Goal: Obtain resource: Download file/media

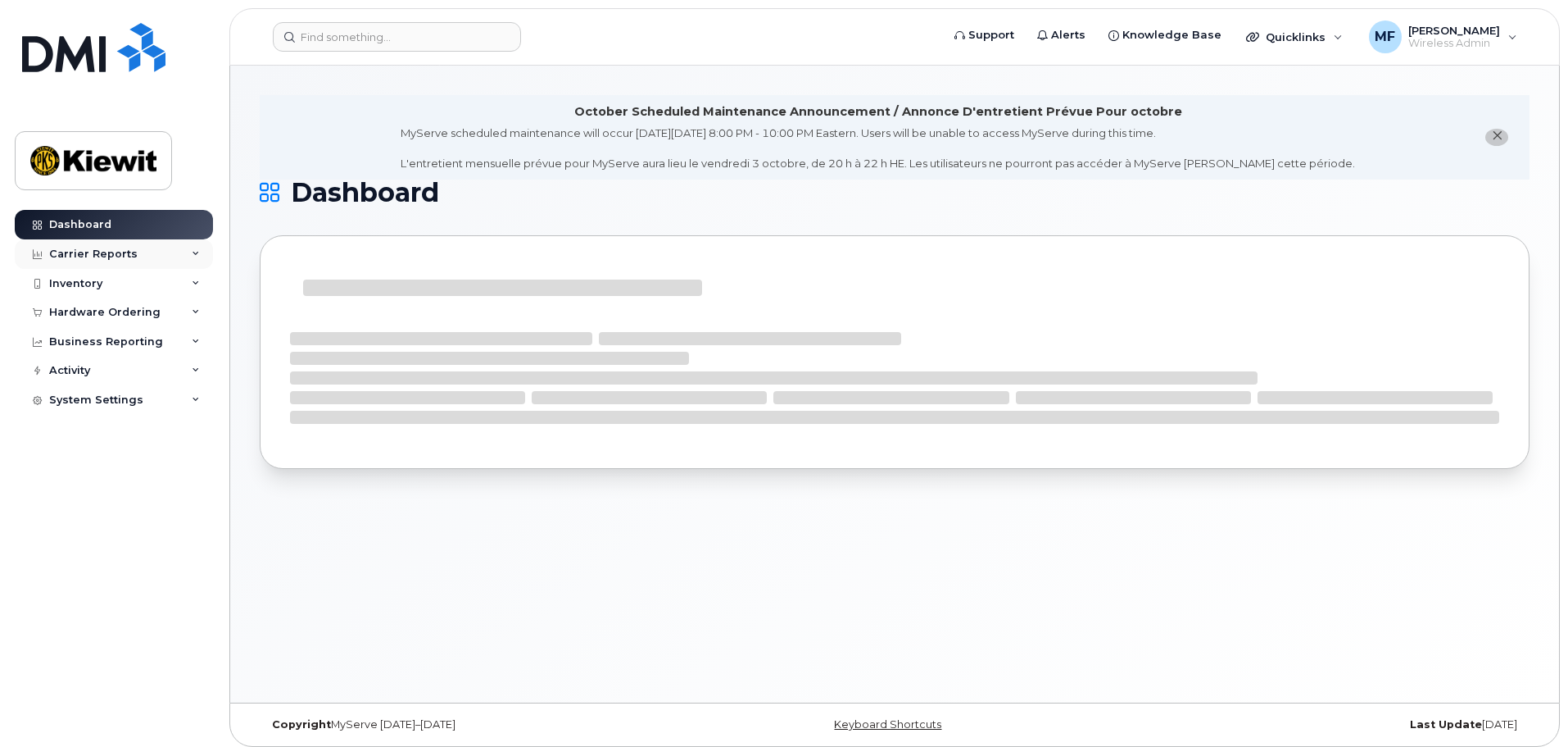
click at [131, 247] on div "Carrier Reports" at bounding box center [93, 254] width 88 height 13
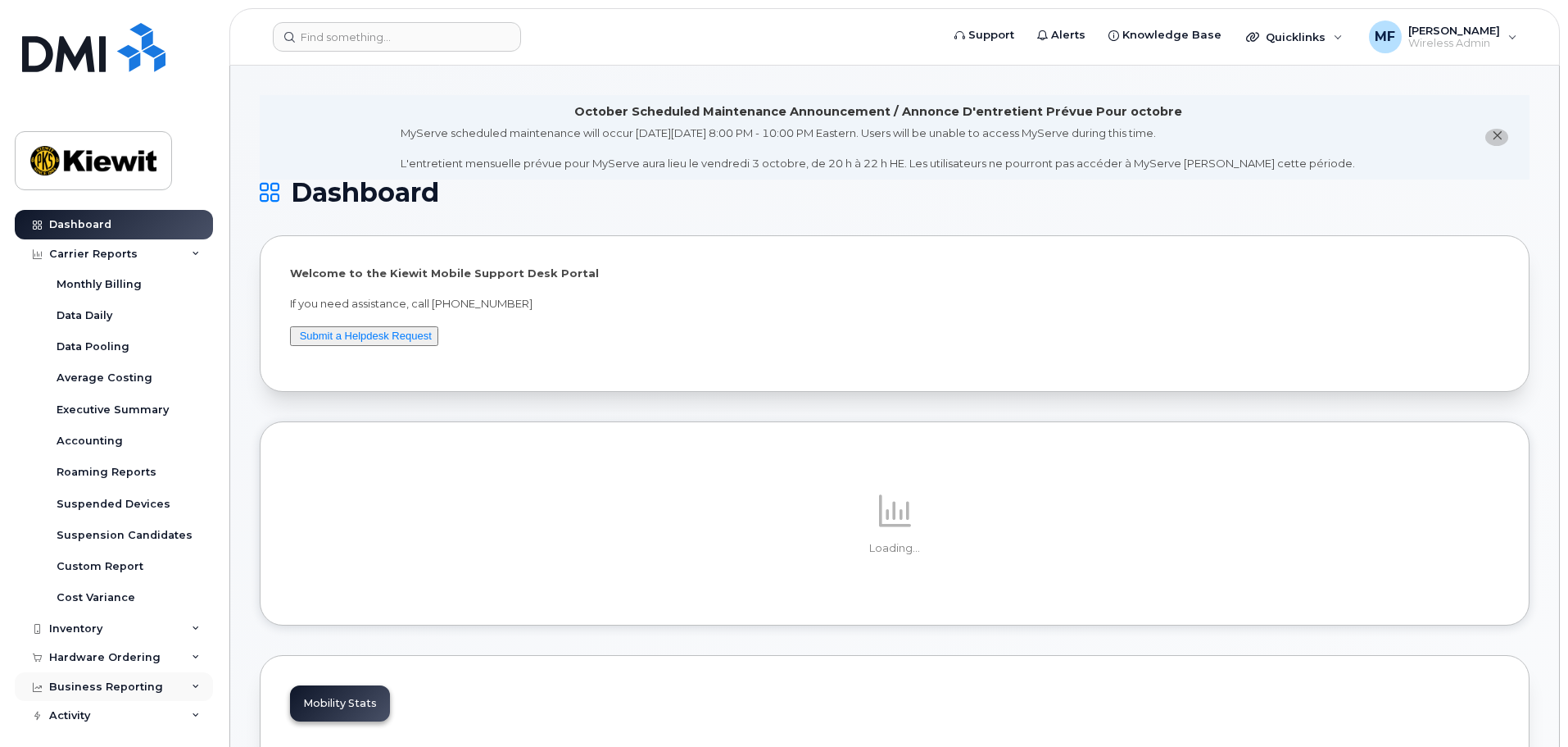
click at [64, 682] on div "Business Reporting" at bounding box center [106, 687] width 114 height 13
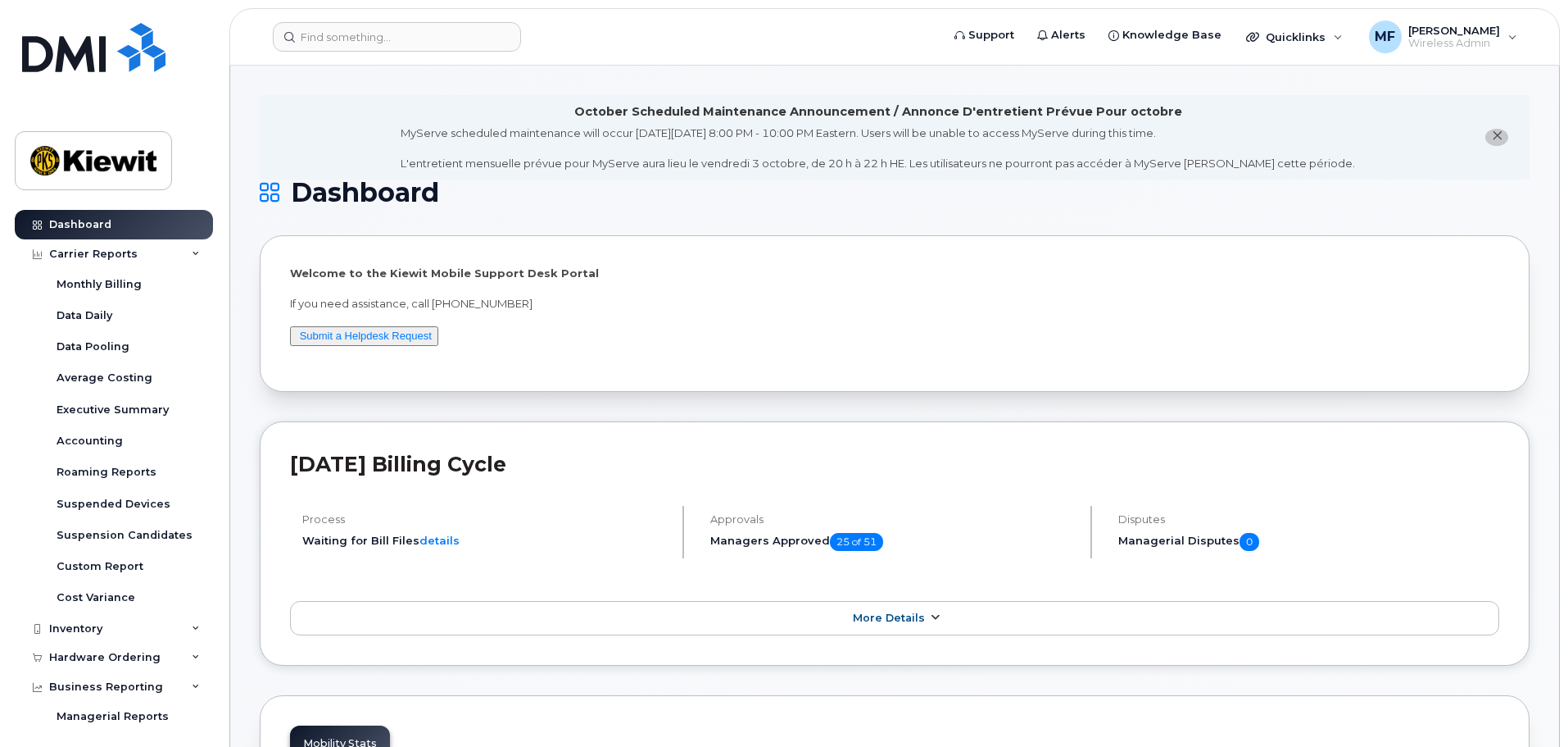
click at [931, 614] on icon at bounding box center [935, 617] width 13 height 10
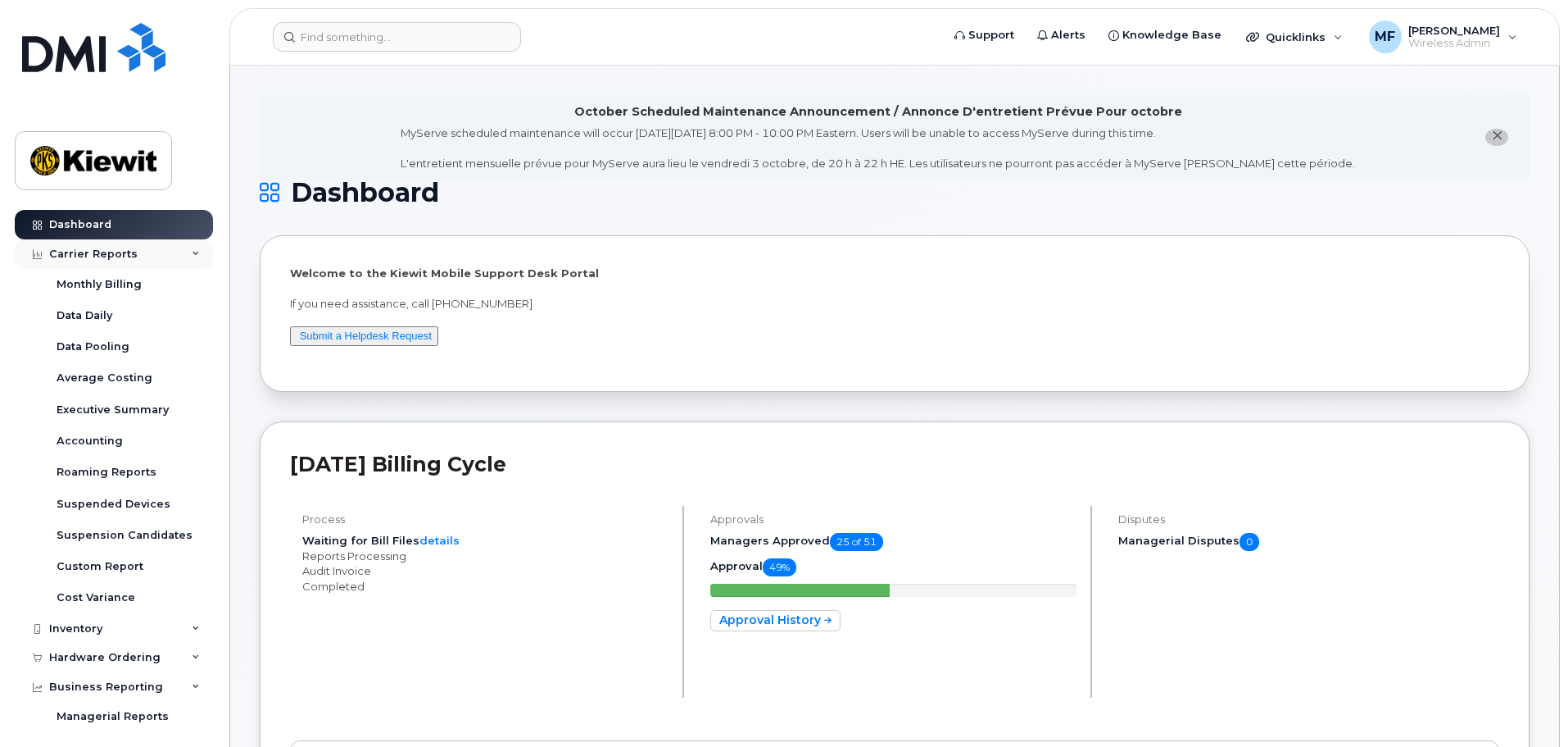
click at [104, 249] on div "Carrier Reports" at bounding box center [93, 254] width 88 height 13
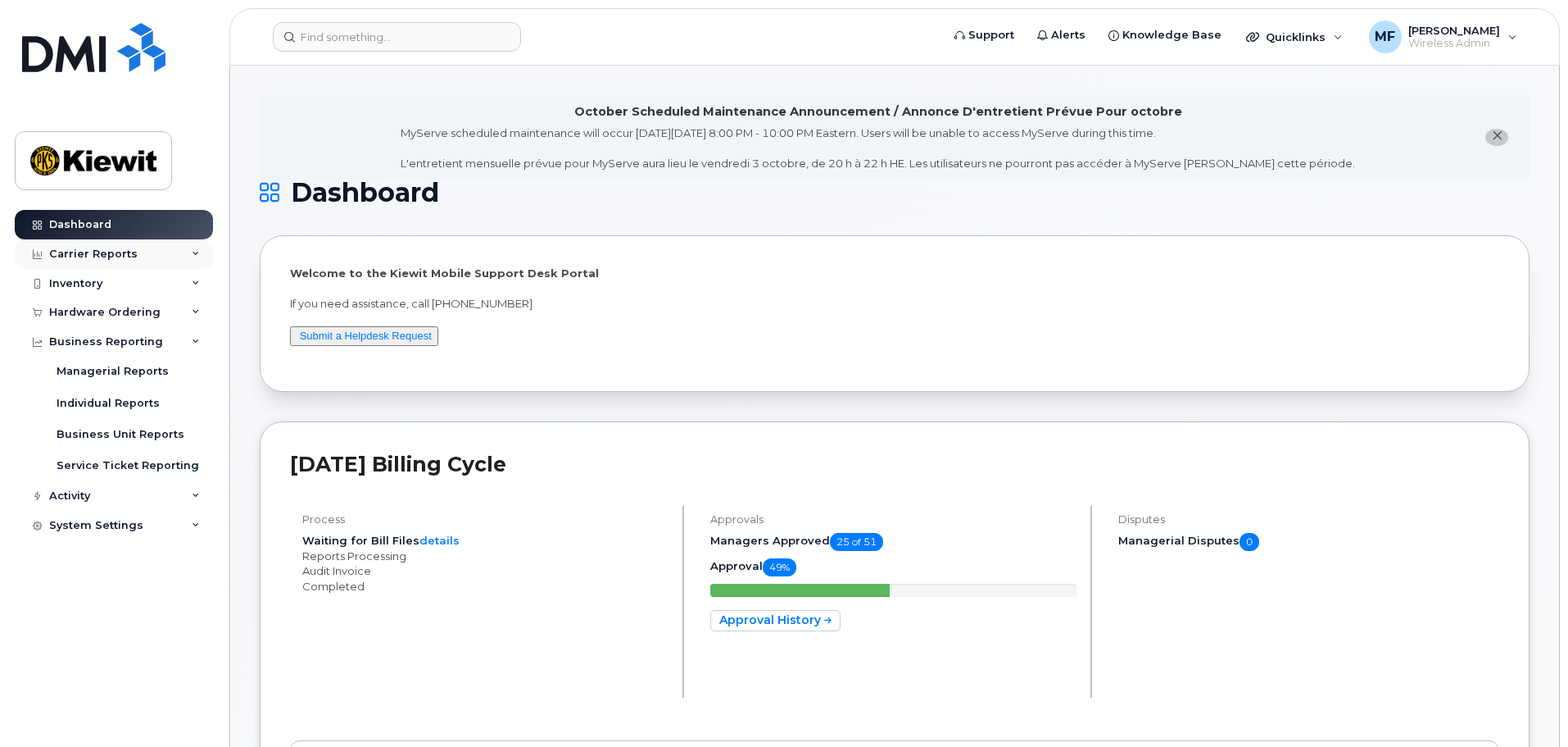
click at [72, 254] on div "Carrier Reports" at bounding box center [93, 254] width 88 height 13
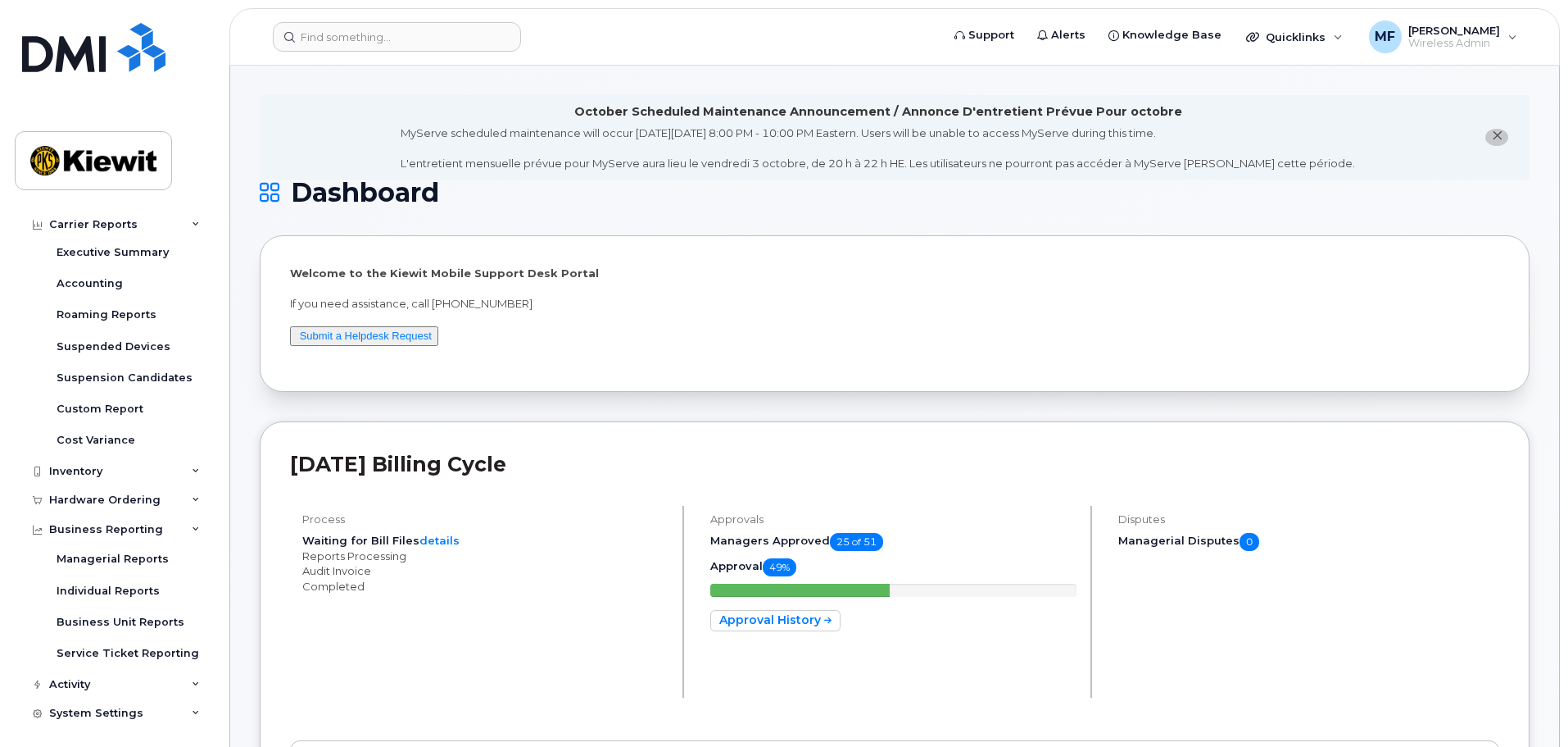
scroll to position [162, 0]
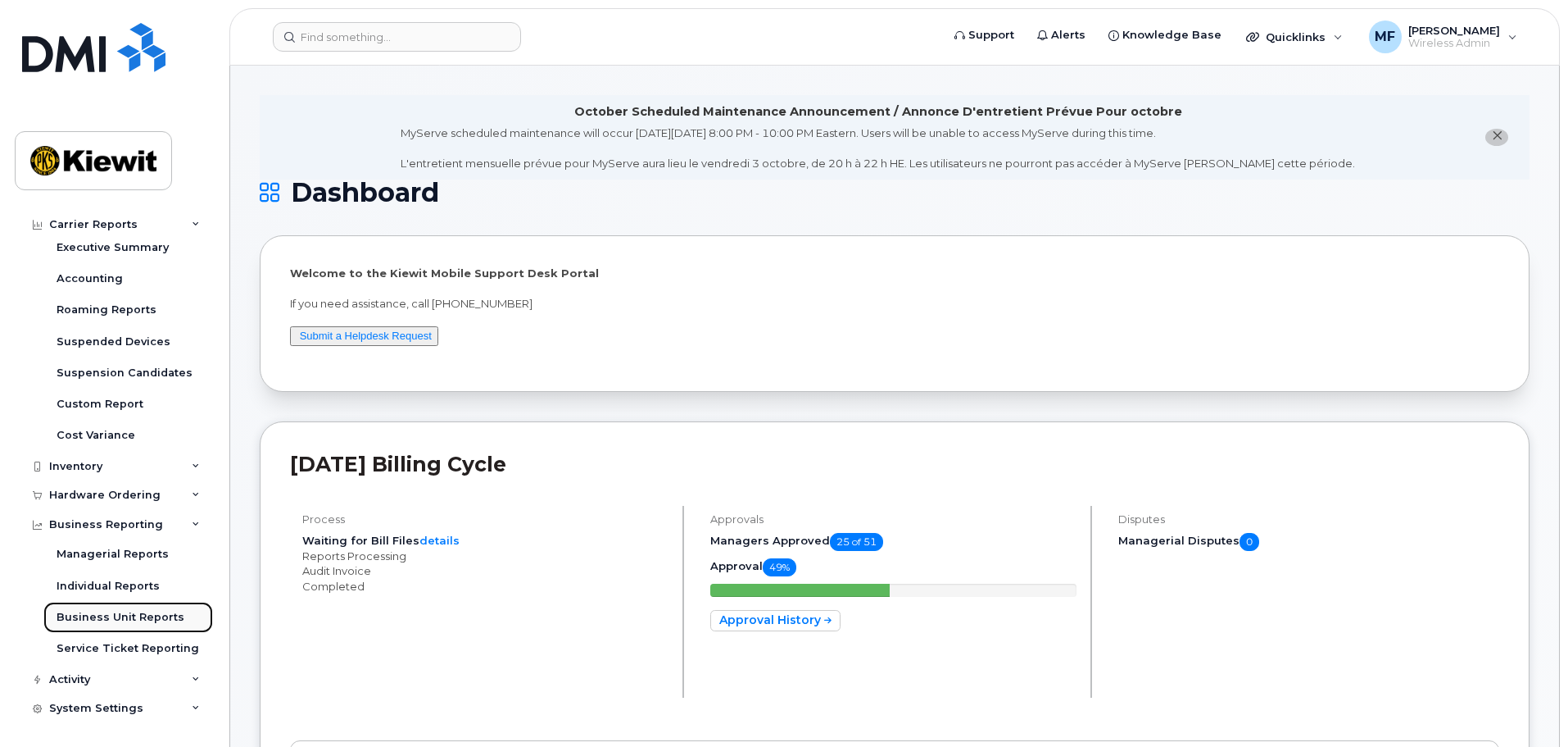
click at [126, 616] on div "Business Unit Reports" at bounding box center [120, 618] width 127 height 15
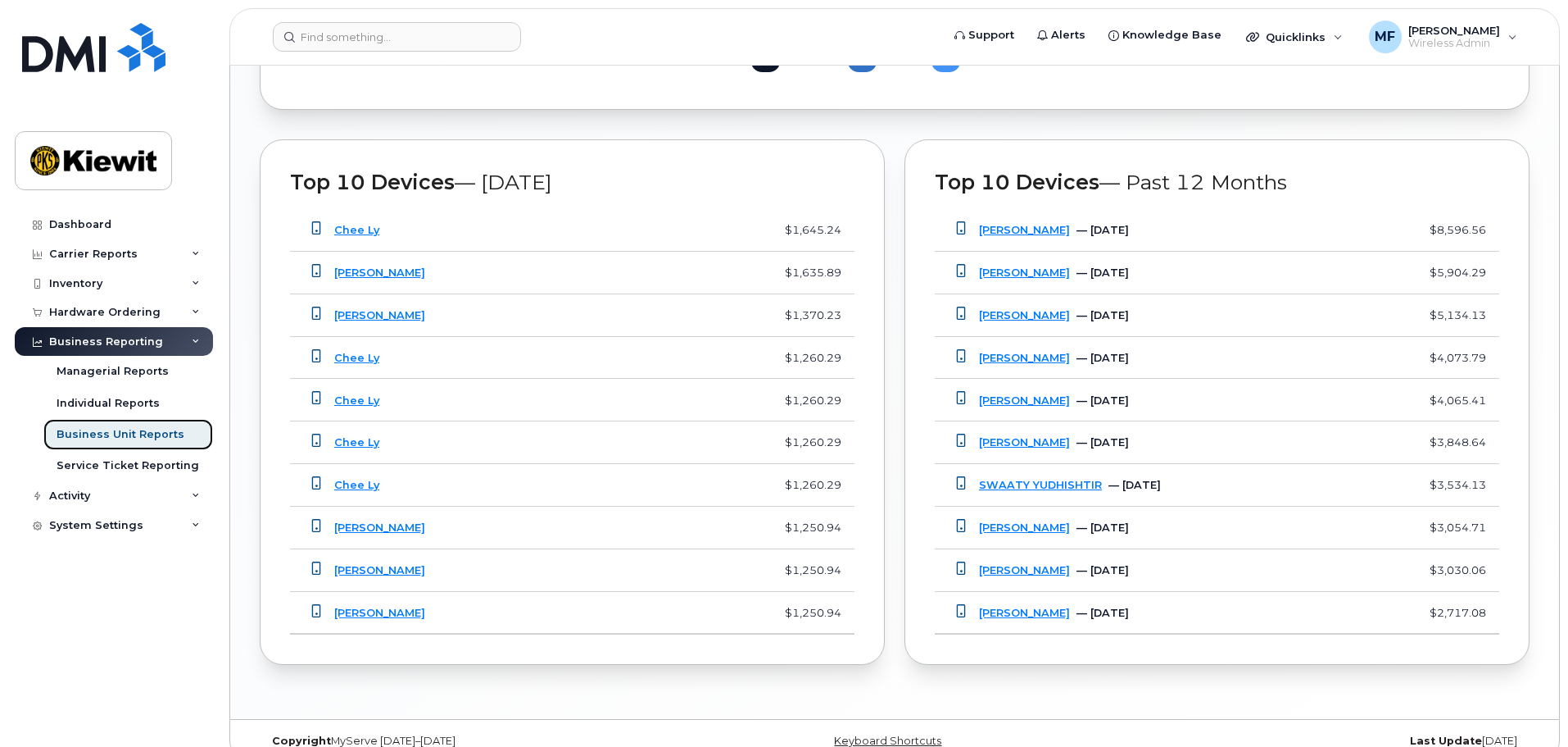
scroll to position [1267, 0]
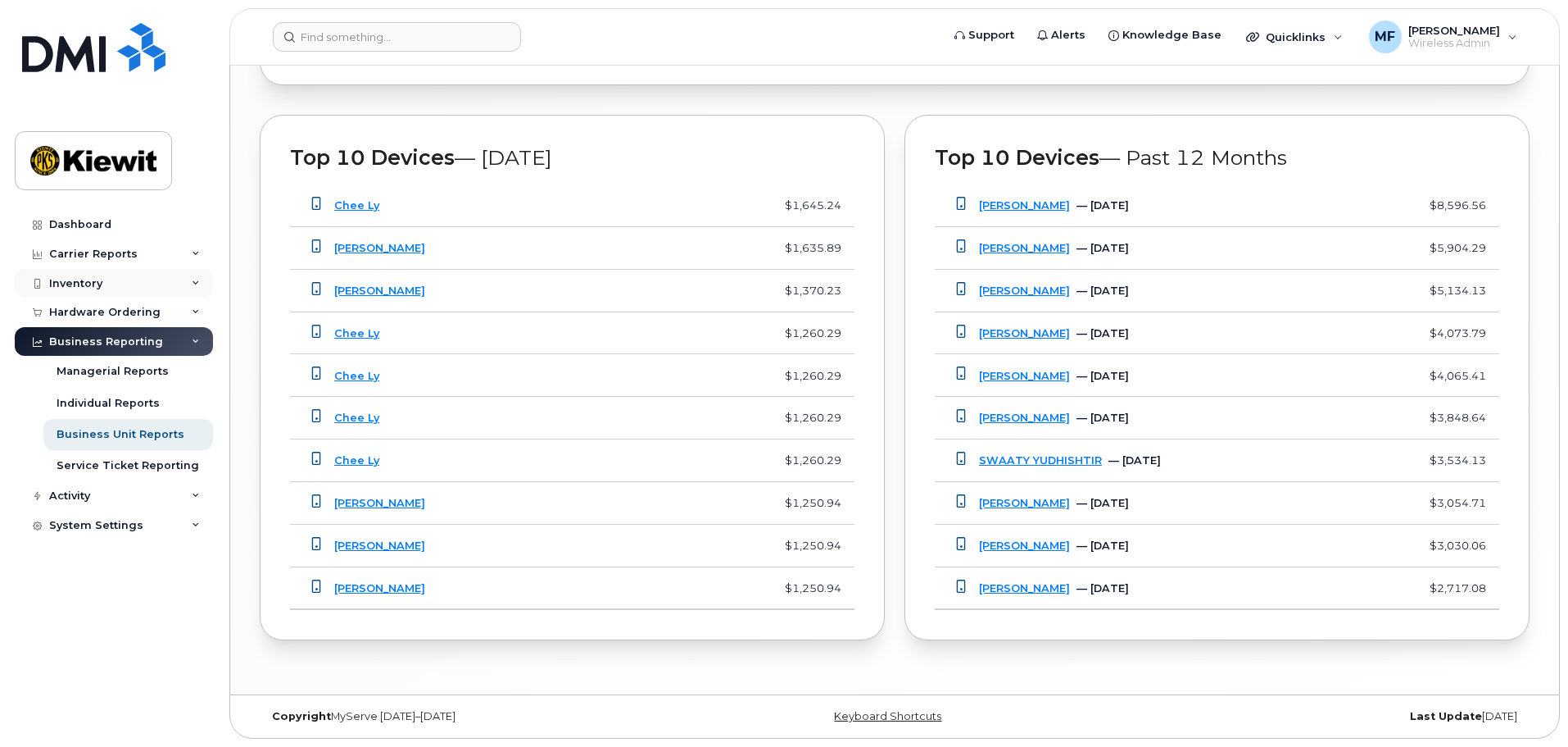
click at [80, 283] on div "Inventory" at bounding box center [75, 284] width 53 height 13
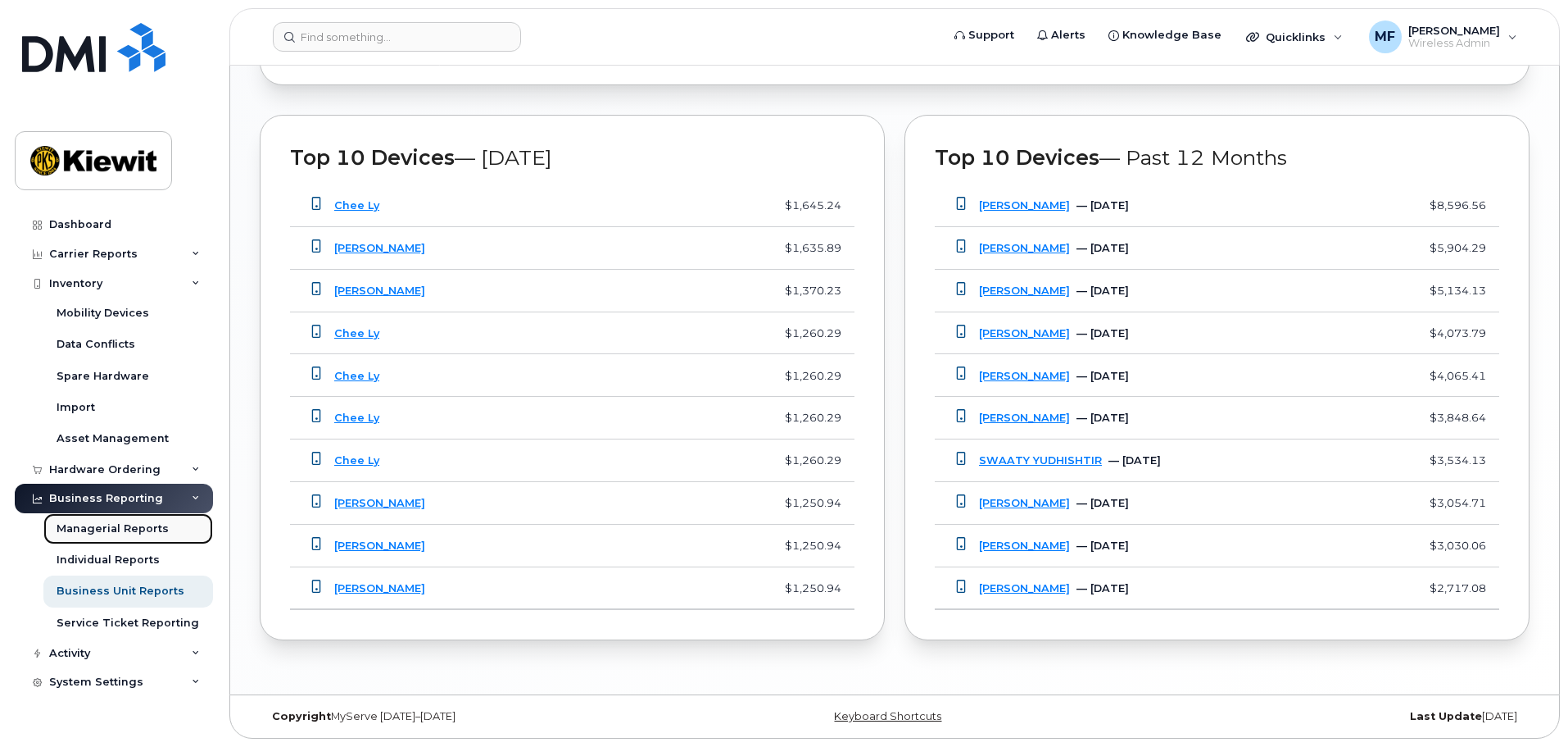
click at [126, 527] on div "Managerial Reports" at bounding box center [112, 529] width 112 height 15
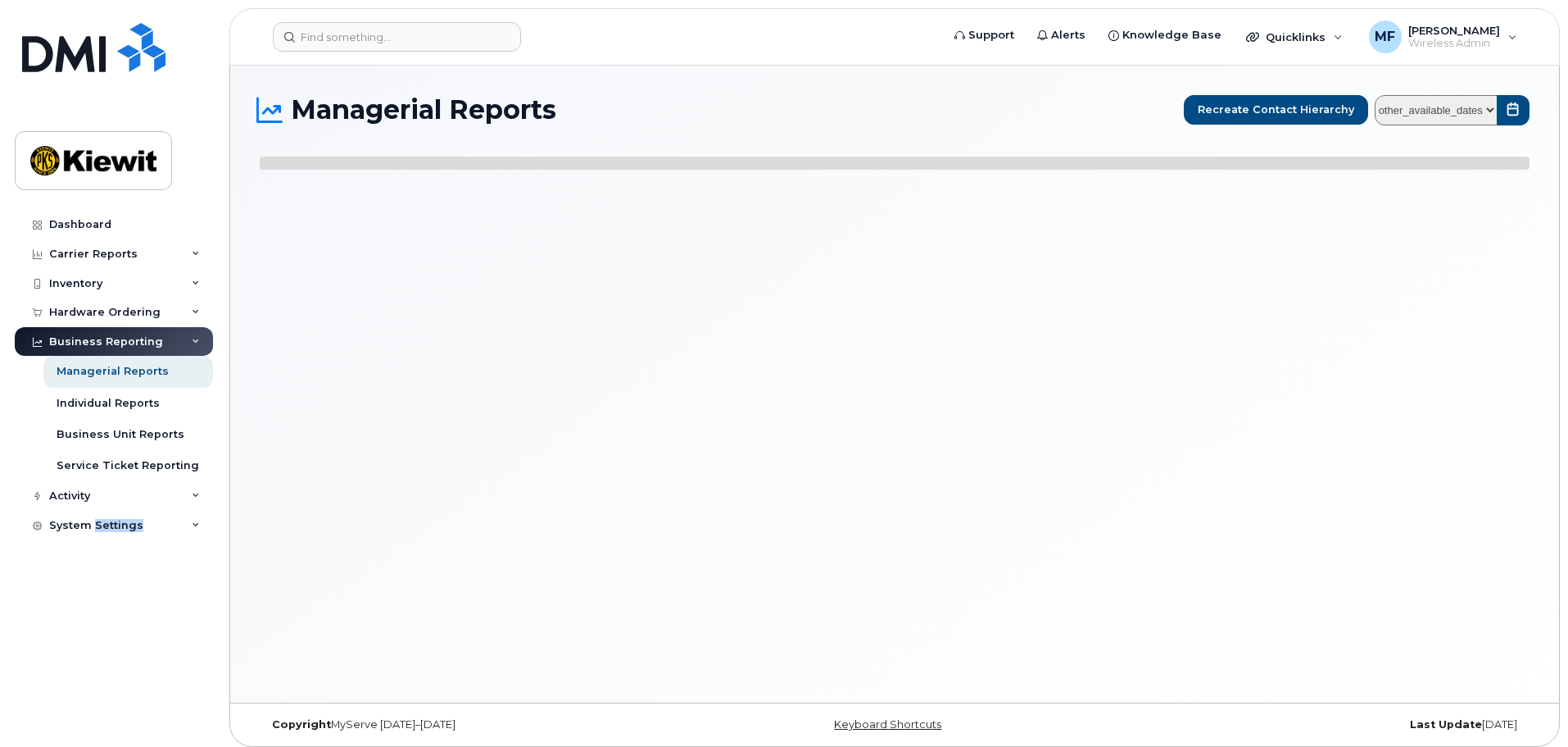
click at [126, 527] on div "System Settings" at bounding box center [96, 526] width 95 height 13
select select
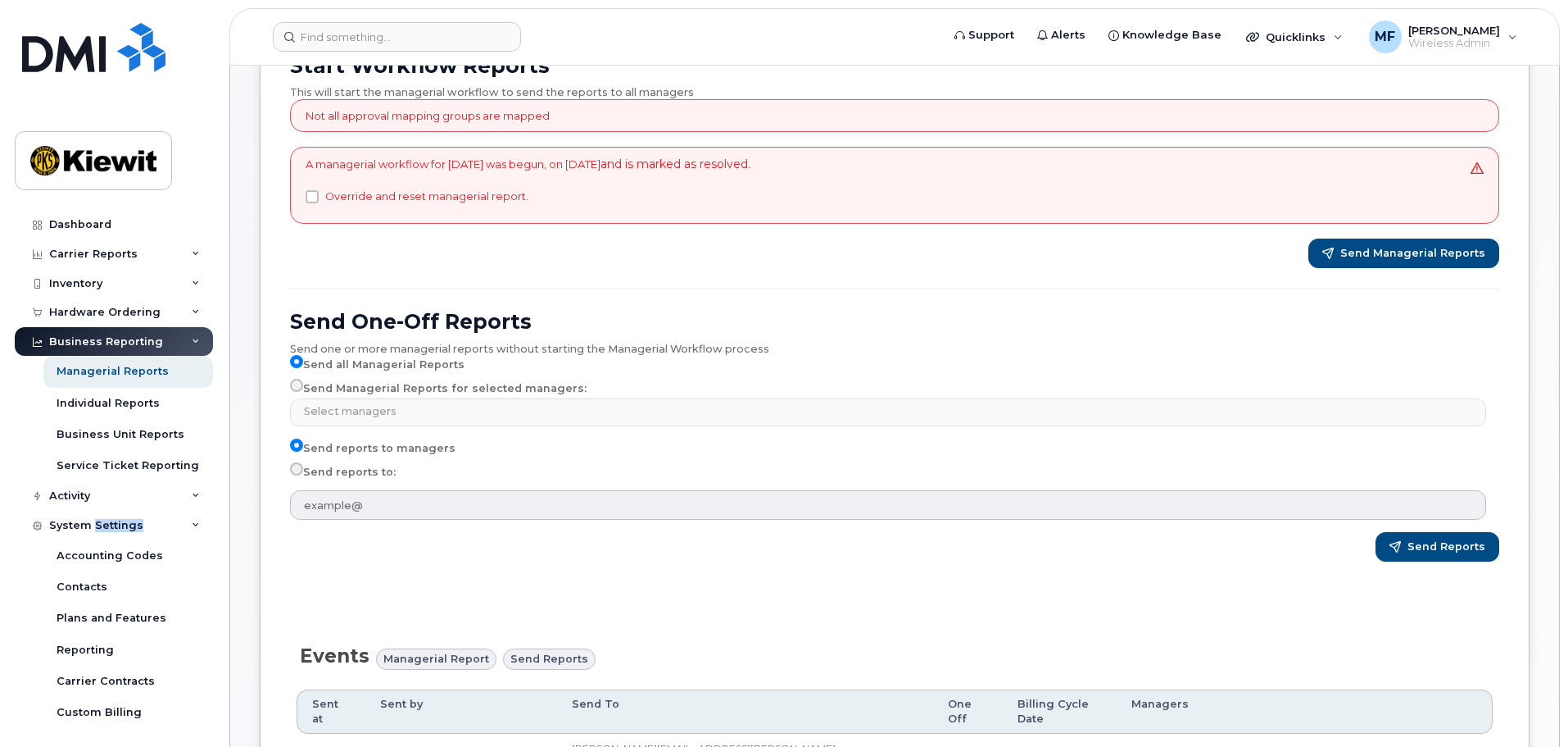
scroll to position [193, 0]
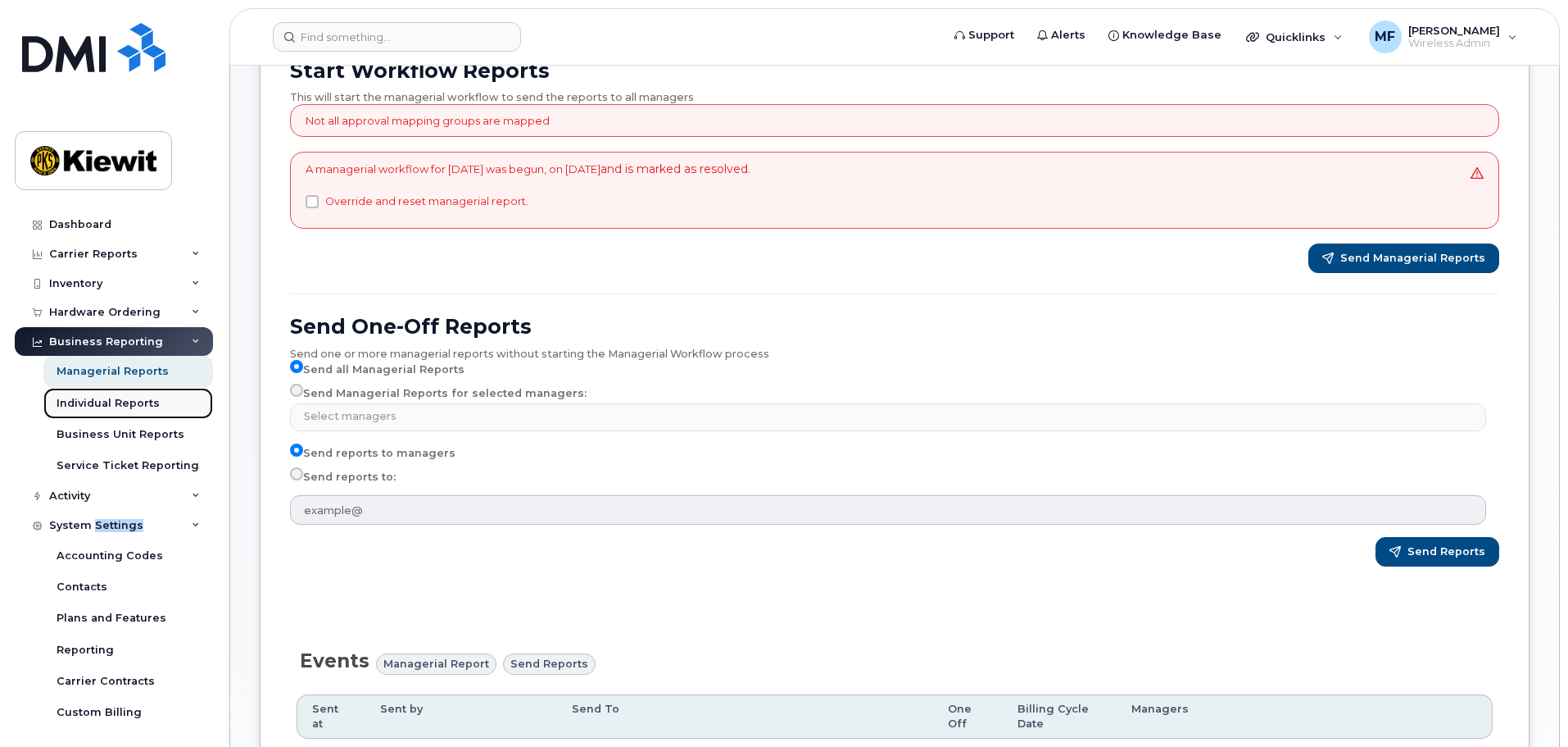
click at [128, 408] on div "Individual Reports" at bounding box center [108, 404] width 103 height 15
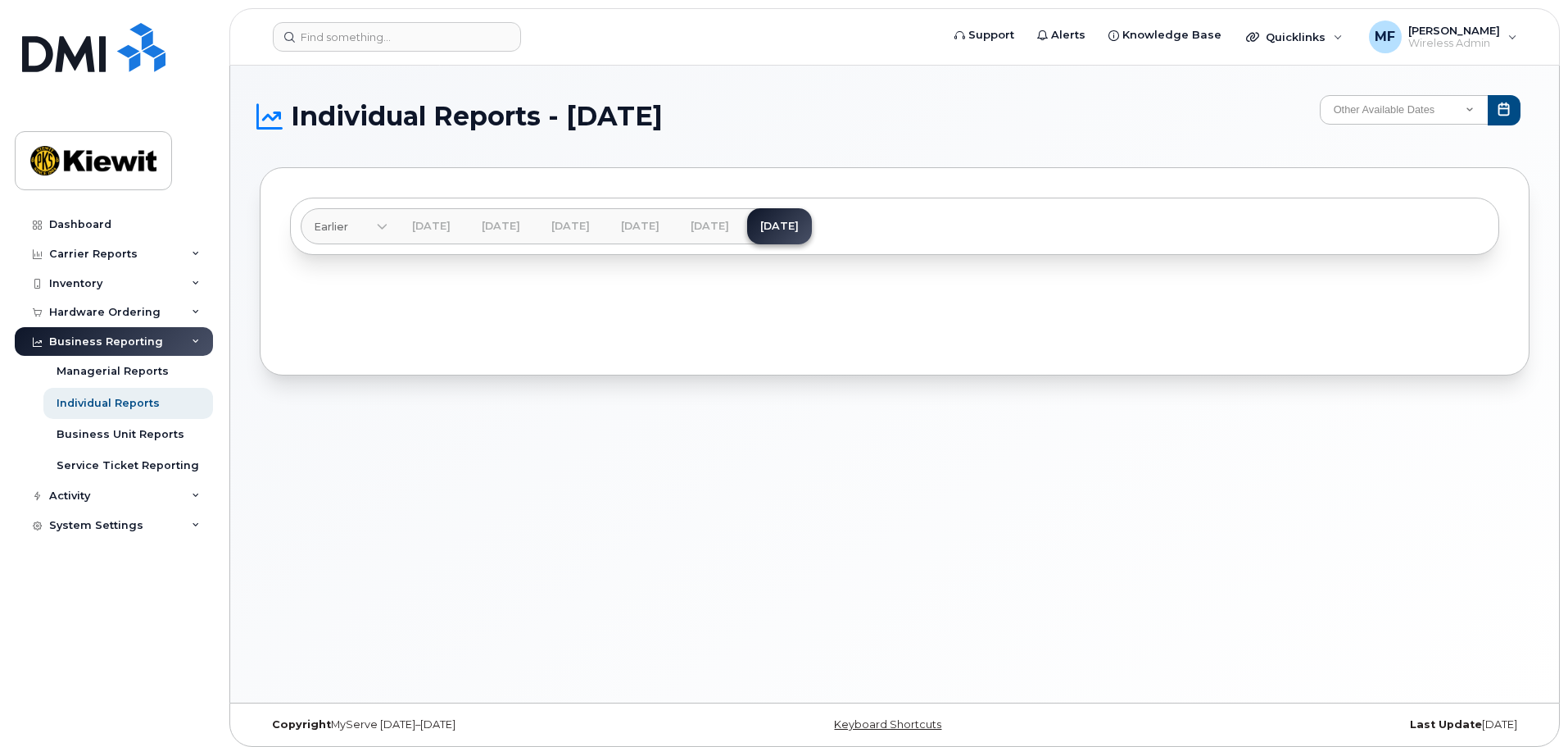
drag, startPoint x: 1566, startPoint y: 399, endPoint x: 1573, endPoint y: 459, distance: 60.4
click at [1567, 459] on html "Support Alerts Knowledge Base Quicklinks Suspend / Cancel Device Change SIM Car…" at bounding box center [784, 378] width 1568 height 755
click at [81, 429] on div "Business Unit Reports" at bounding box center [120, 435] width 127 height 15
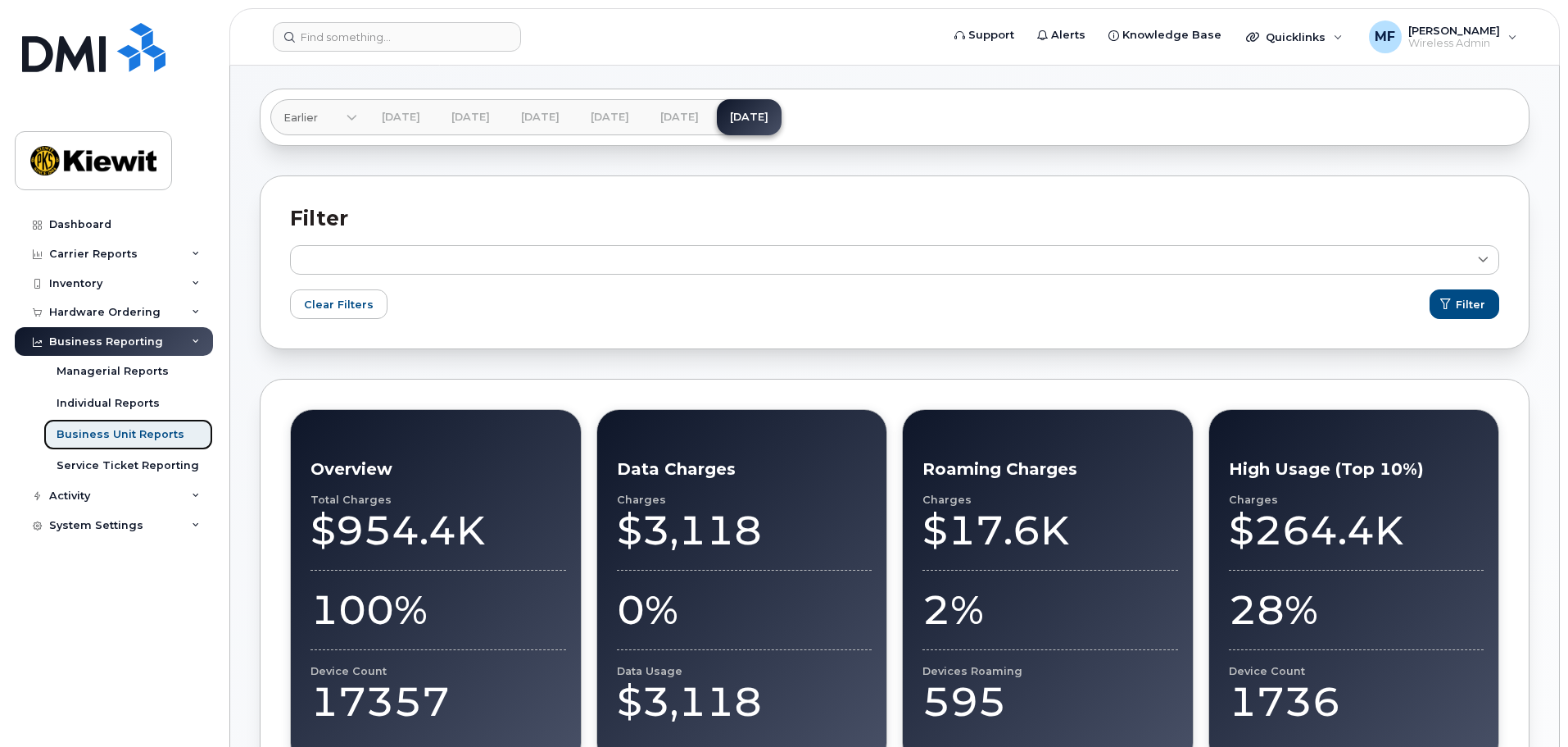
scroll to position [57, 0]
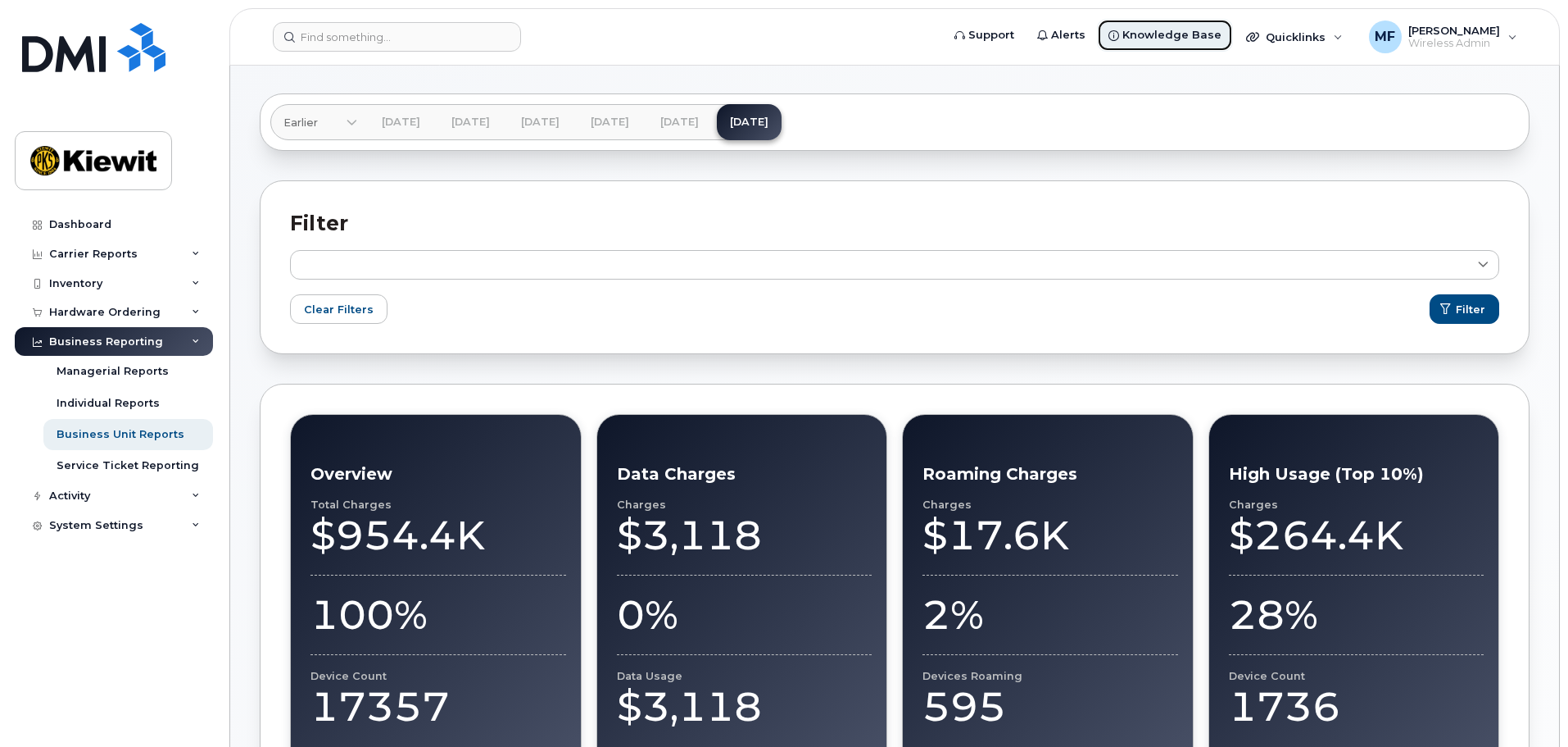
click at [1146, 29] on span "Knowledge Base" at bounding box center [1172, 35] width 99 height 16
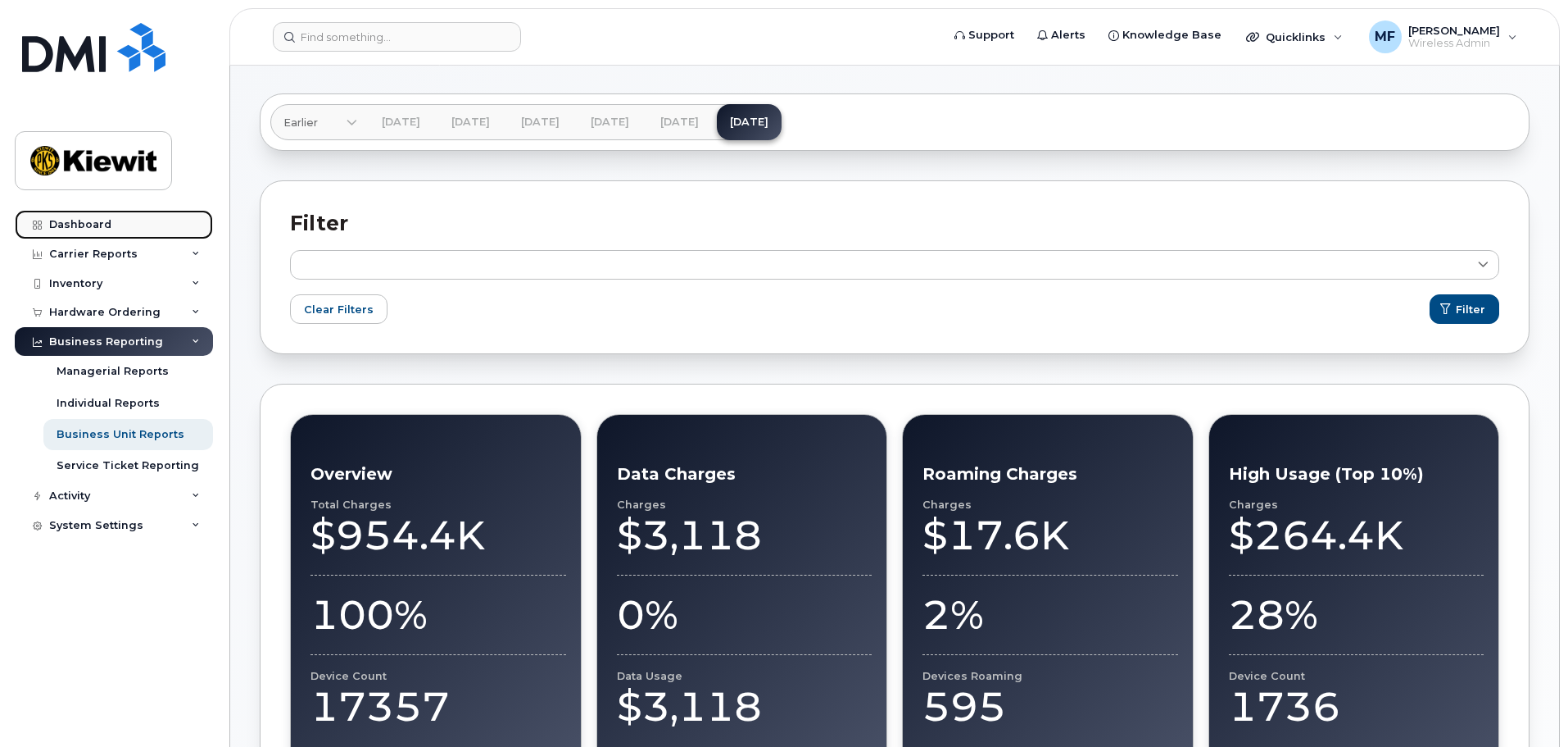
click at [81, 223] on div "Dashboard" at bounding box center [80, 225] width 62 height 13
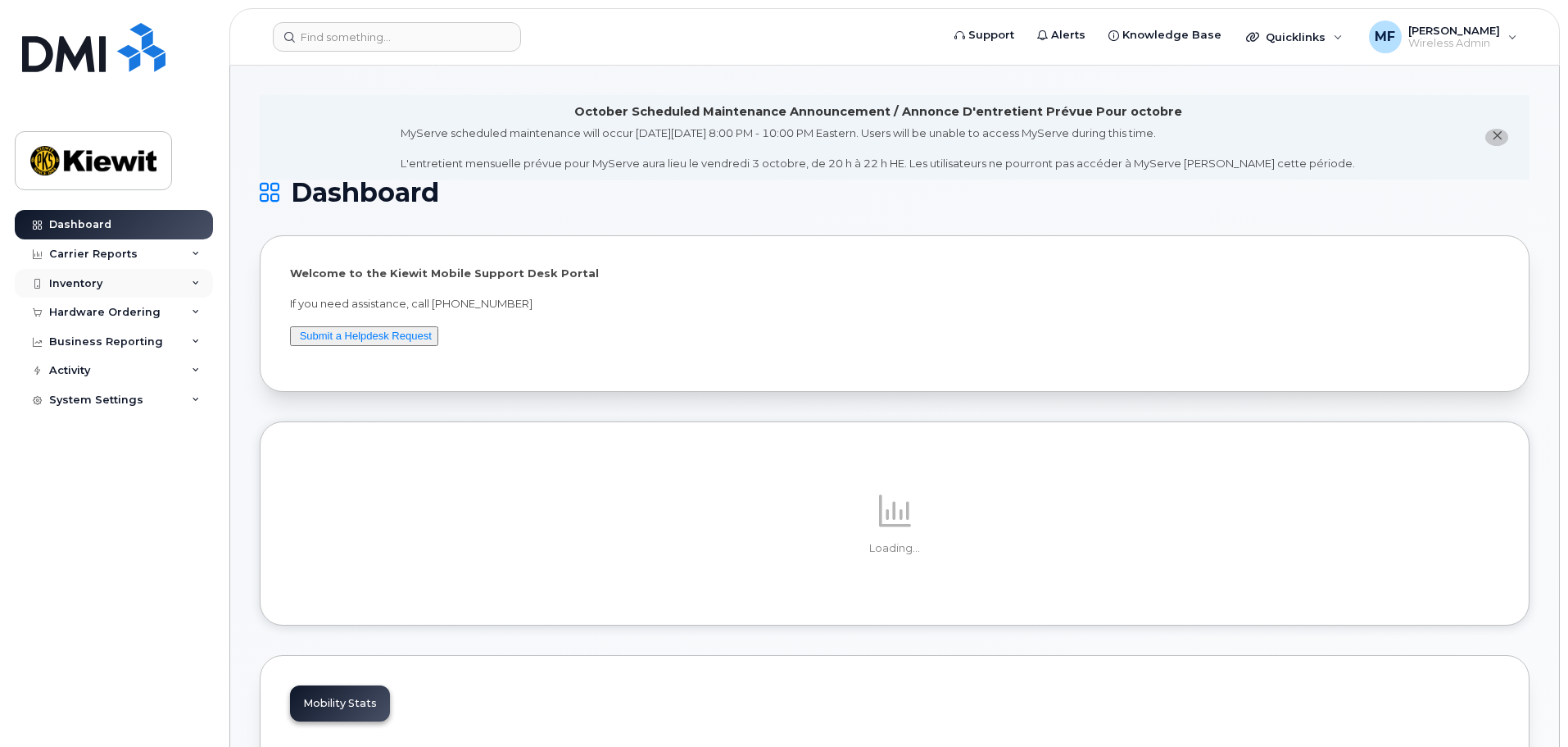
click at [85, 291] on div "Inventory" at bounding box center [114, 283] width 199 height 29
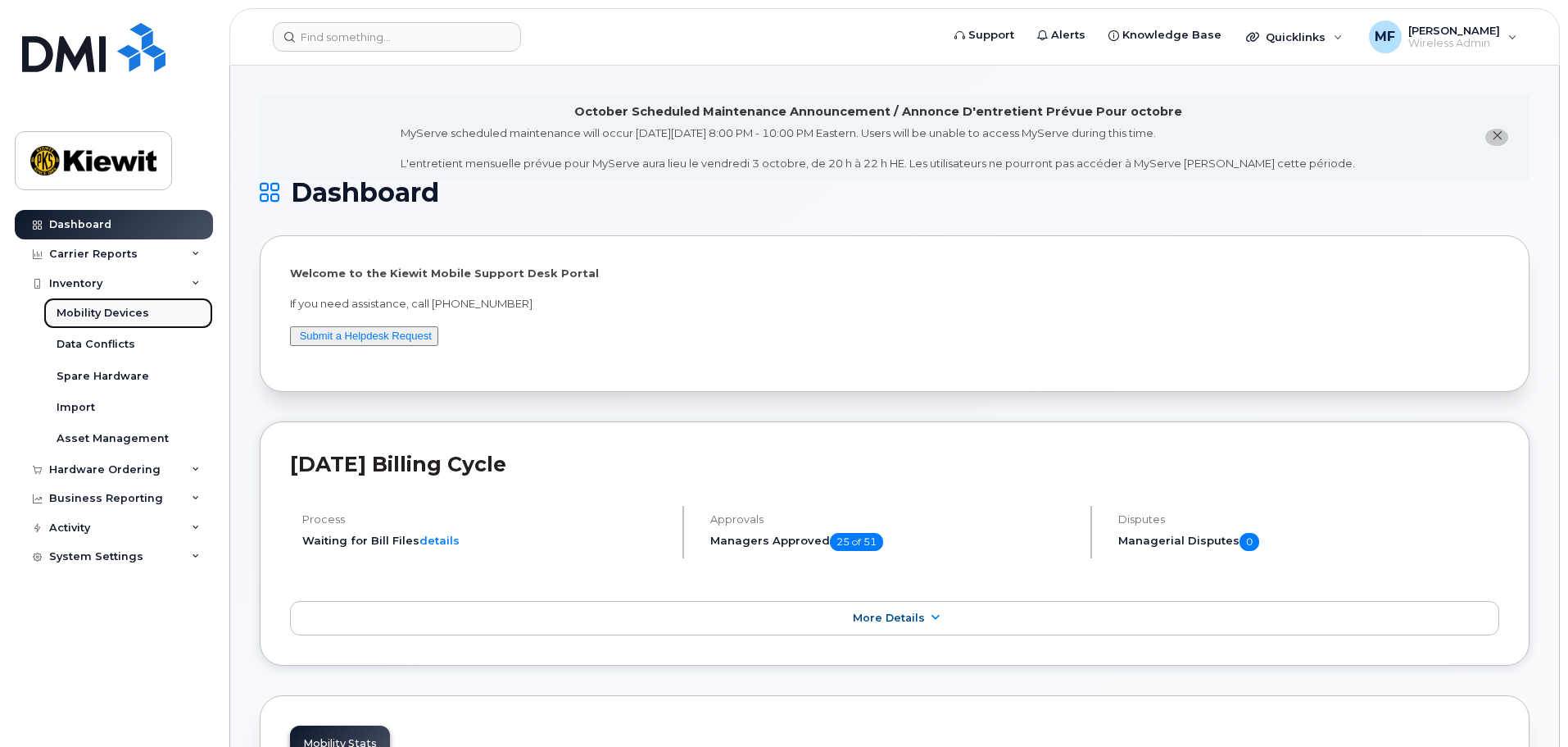
click at [92, 319] on div "Mobility Devices" at bounding box center [102, 313] width 93 height 15
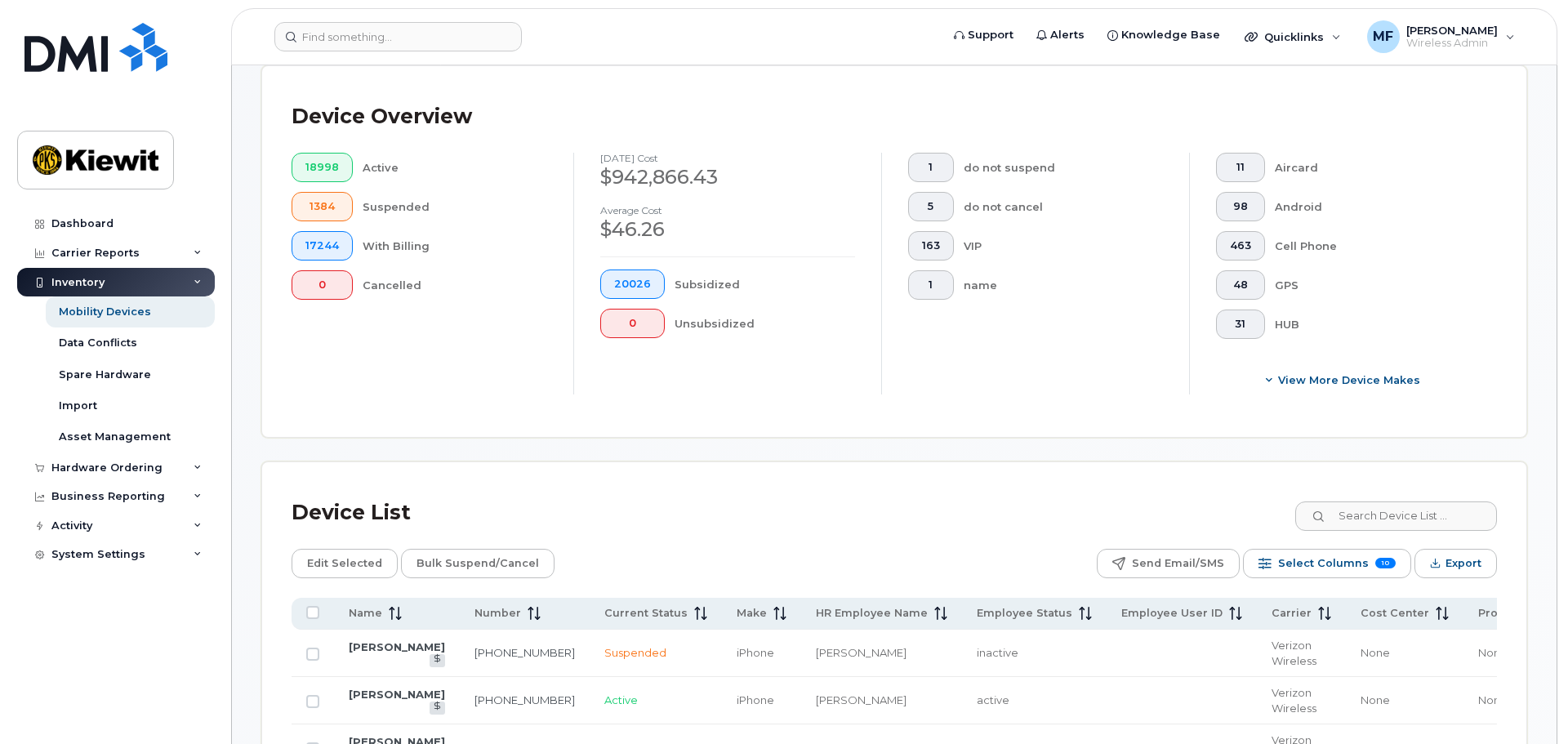
scroll to position [772, 0]
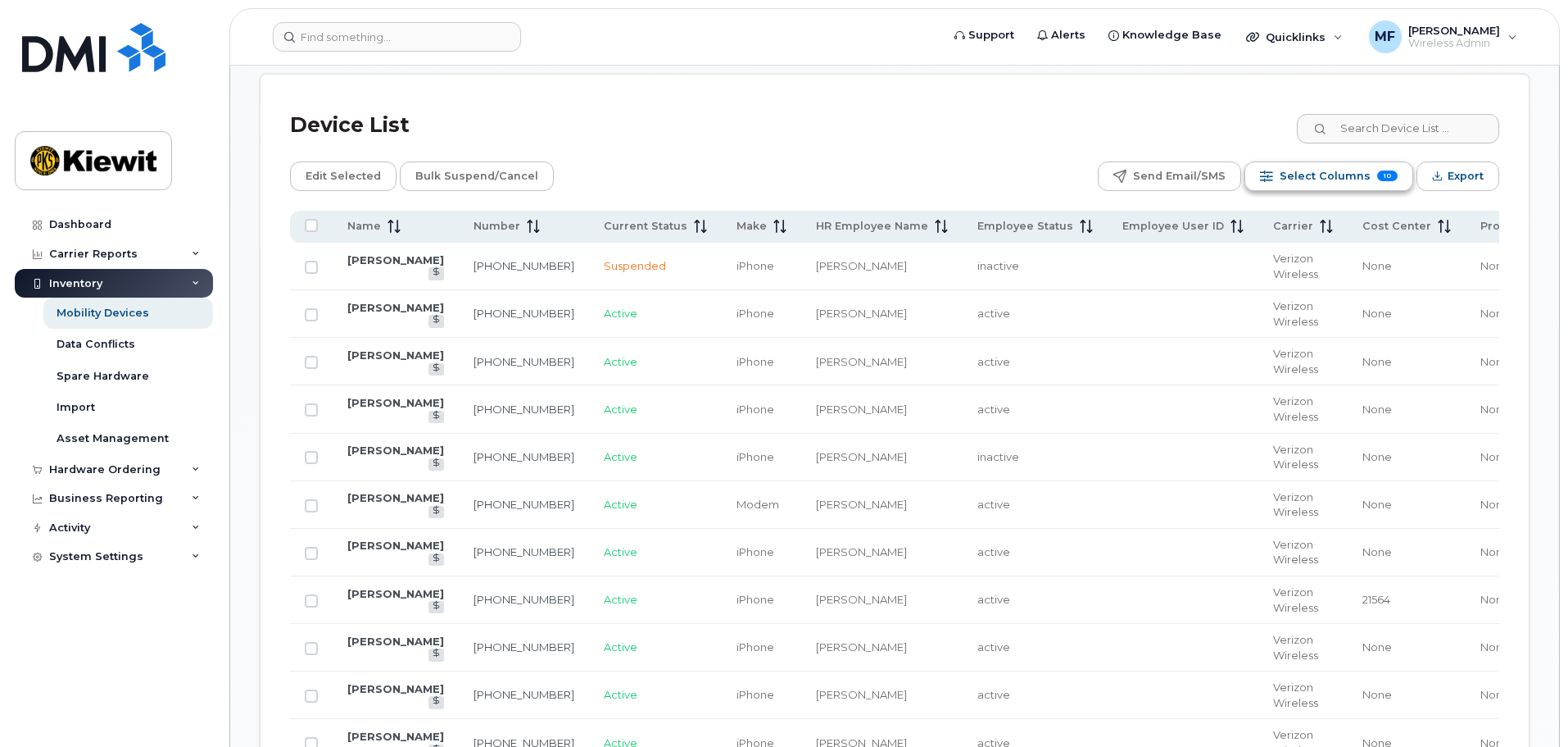
click at [1352, 164] on span "Select Columns" at bounding box center [1324, 176] width 91 height 24
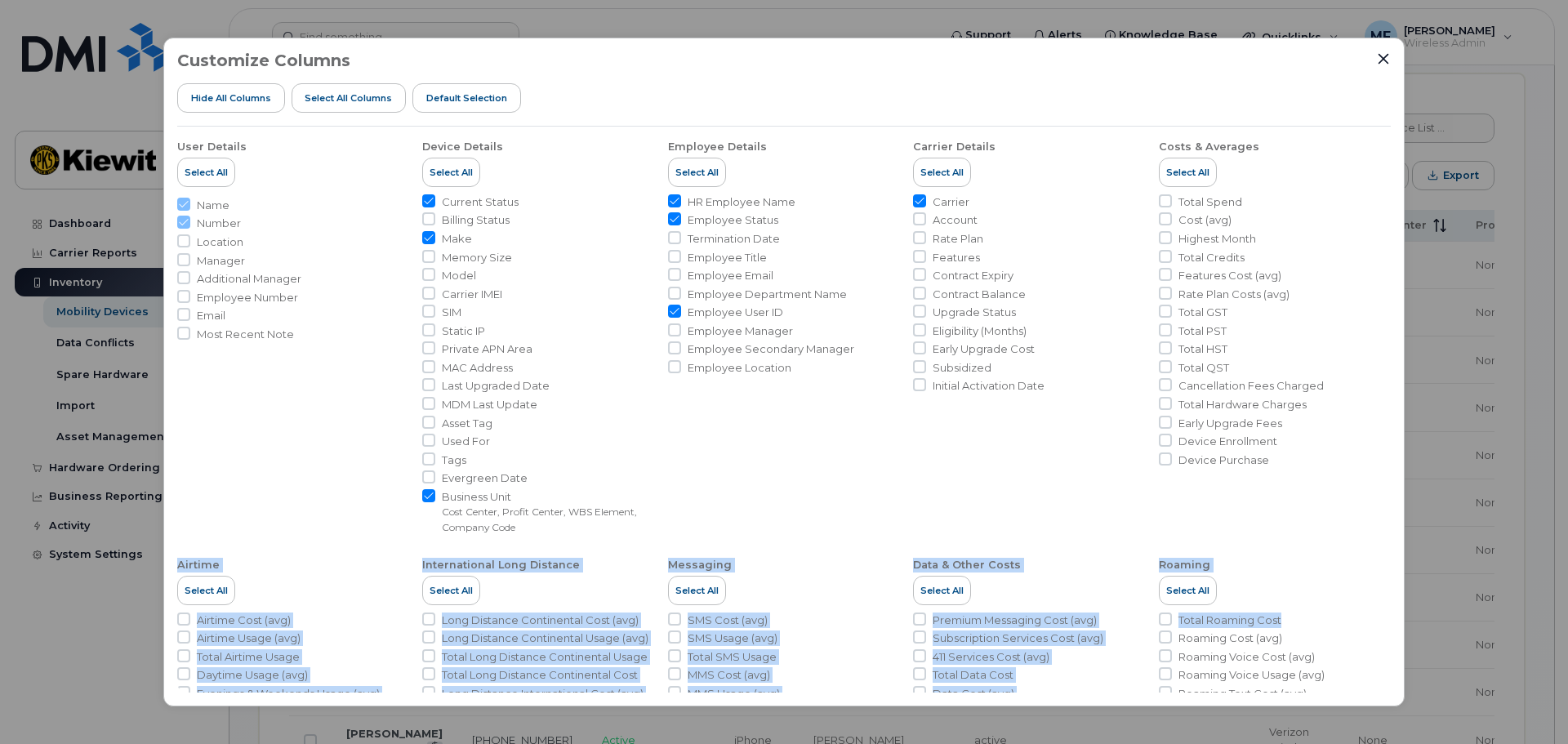
drag, startPoint x: 1391, startPoint y: 538, endPoint x: 1397, endPoint y: 619, distance: 81.2
click at [1397, 619] on div "Customize Columns Hide All Columns Select all Columns Default Selection User De…" at bounding box center [784, 372] width 1241 height 669
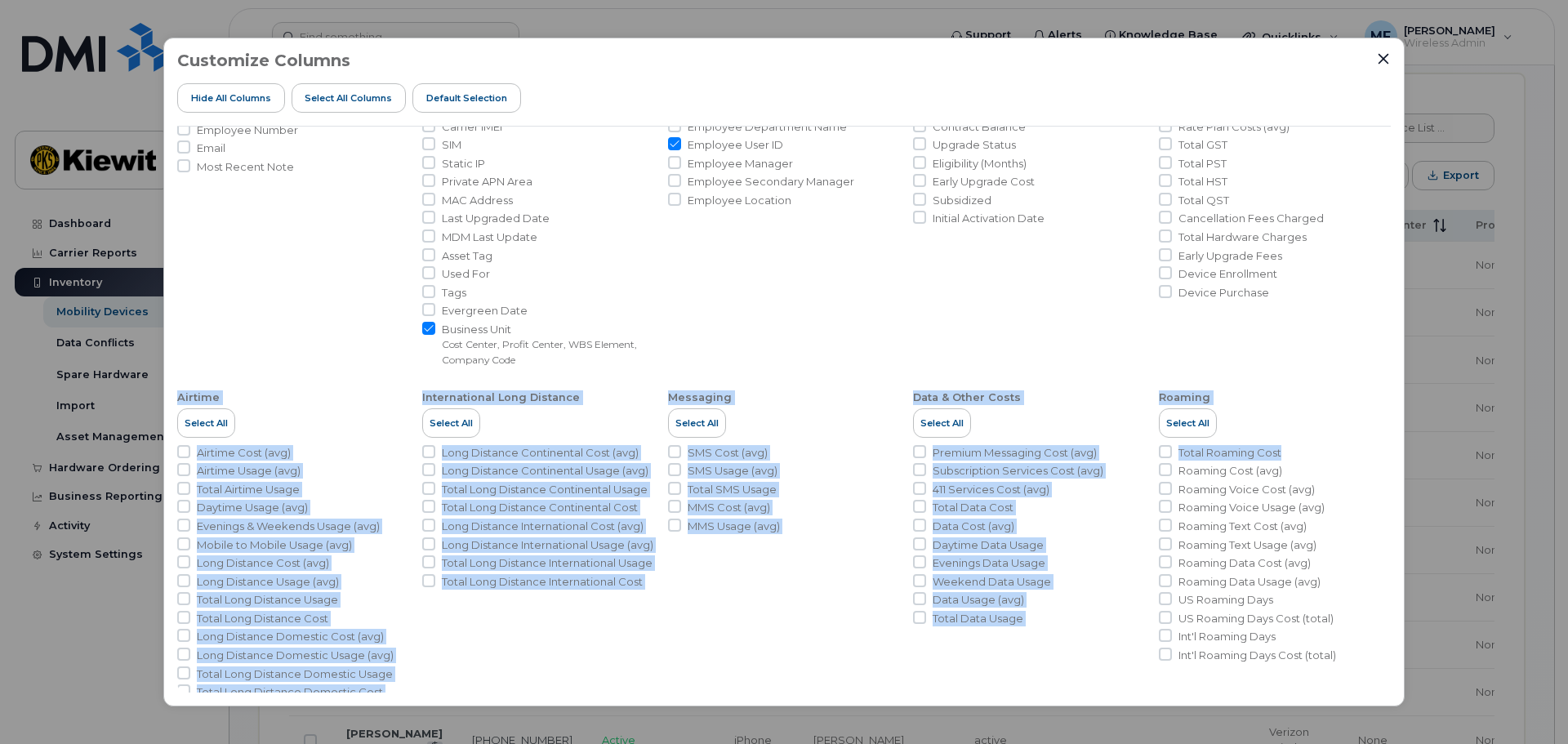
scroll to position [194, 0]
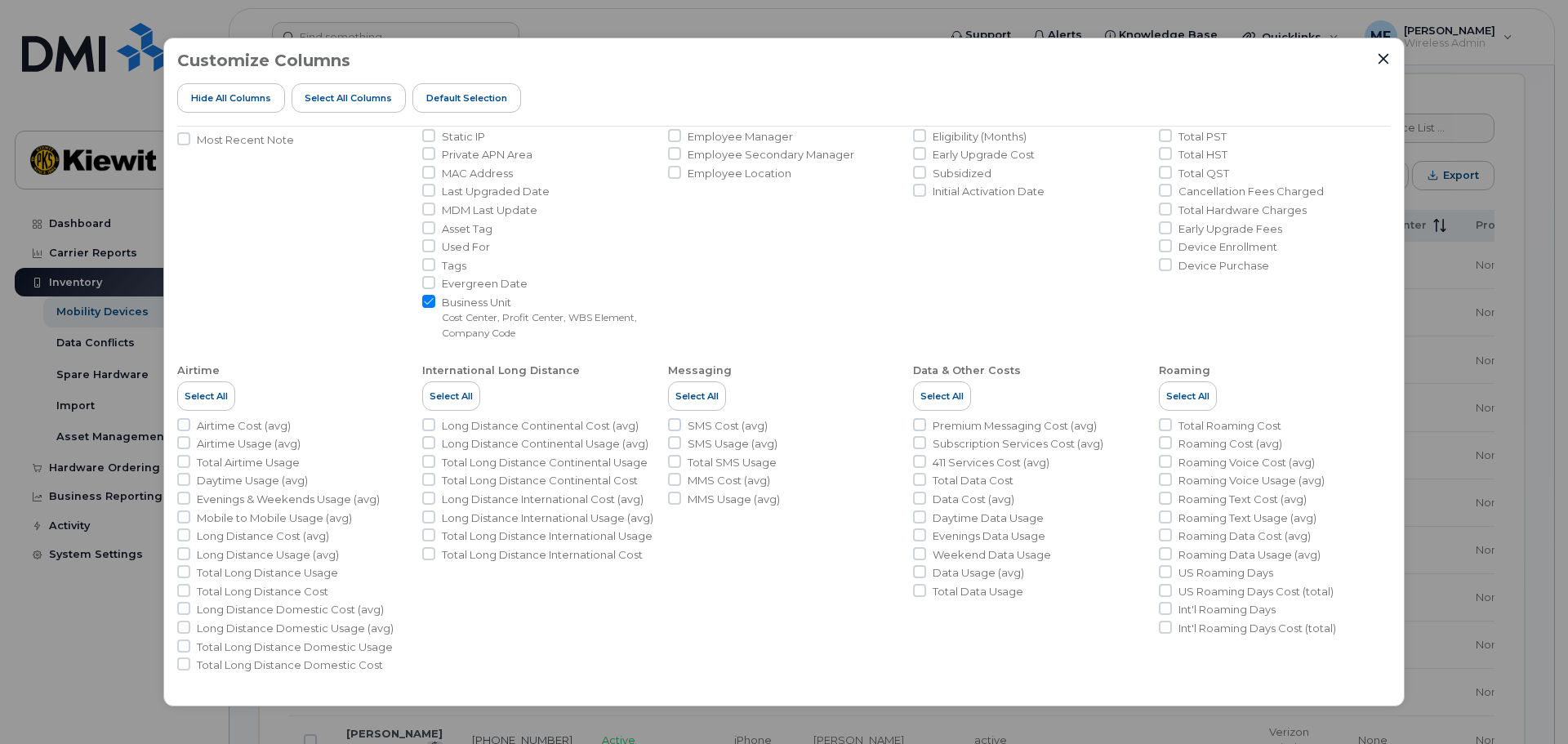
click at [903, 258] on ul "User Details Select All Name Number Location Manager Additional Manager Employe…" at bounding box center [784, 302] width 1213 height 740
click at [1384, 61] on icon "Close" at bounding box center [1383, 59] width 13 height 13
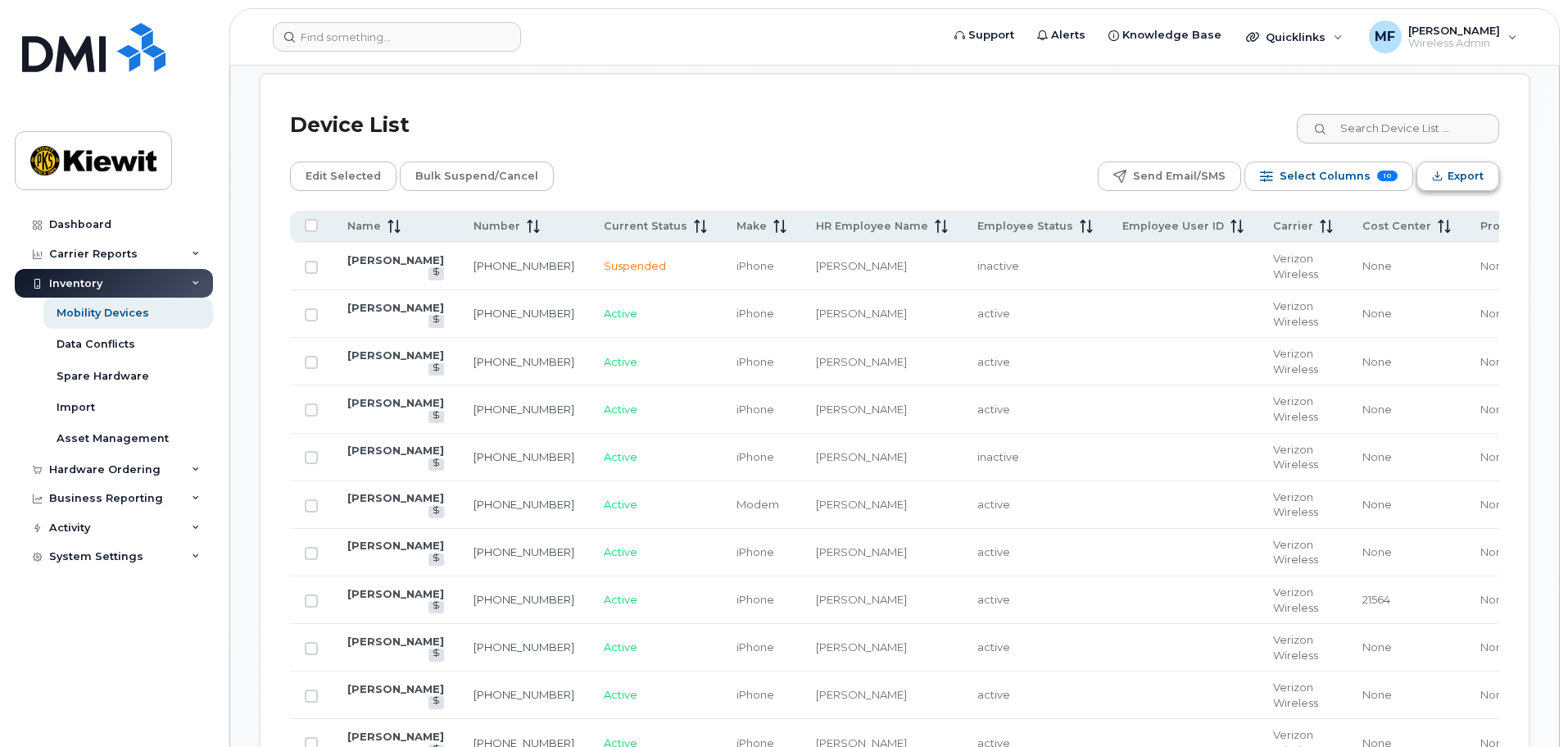
click at [1457, 164] on span "Export" at bounding box center [1466, 176] width 36 height 24
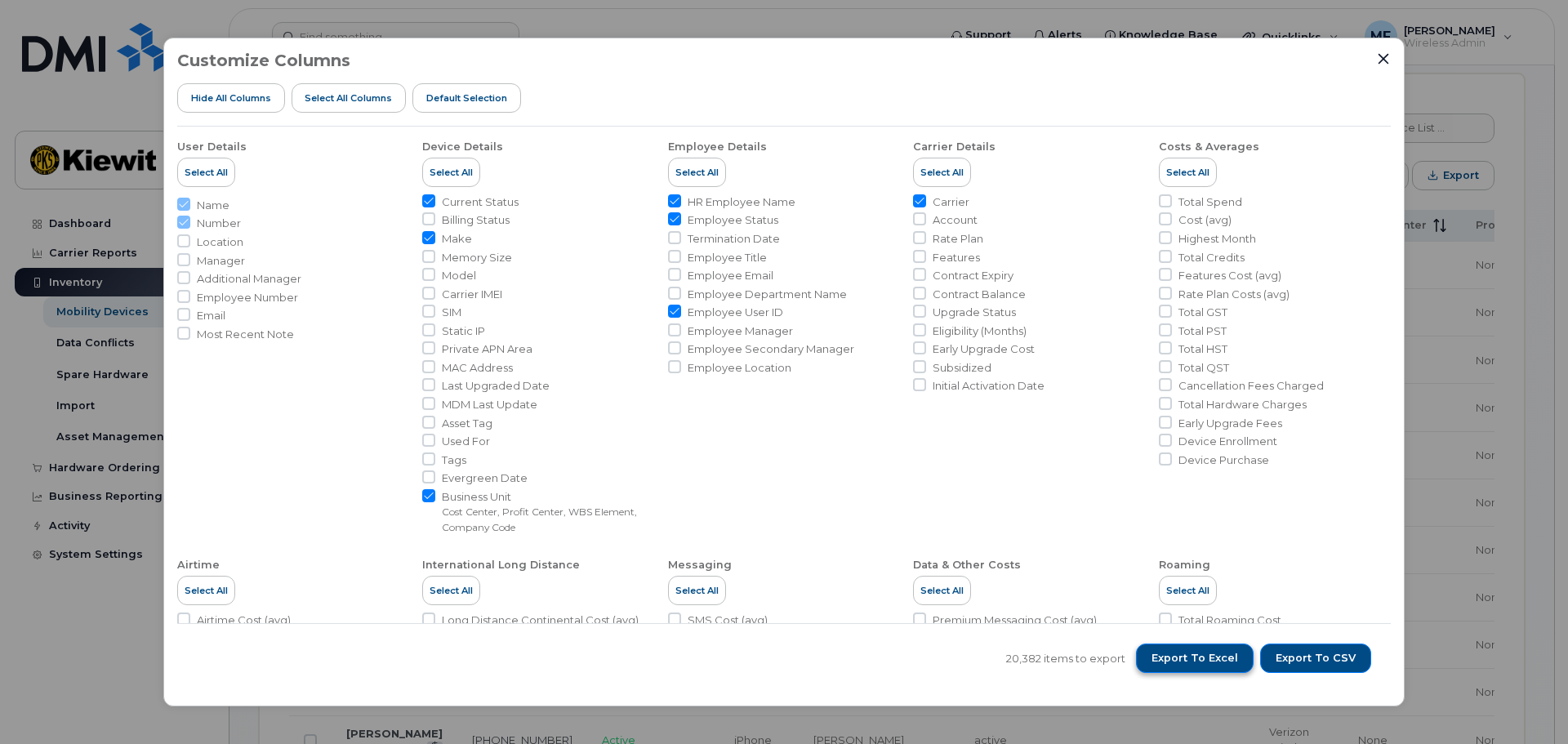
click at [1198, 659] on span "Export to Excel" at bounding box center [1194, 658] width 87 height 15
